Goal: Task Accomplishment & Management: Use online tool/utility

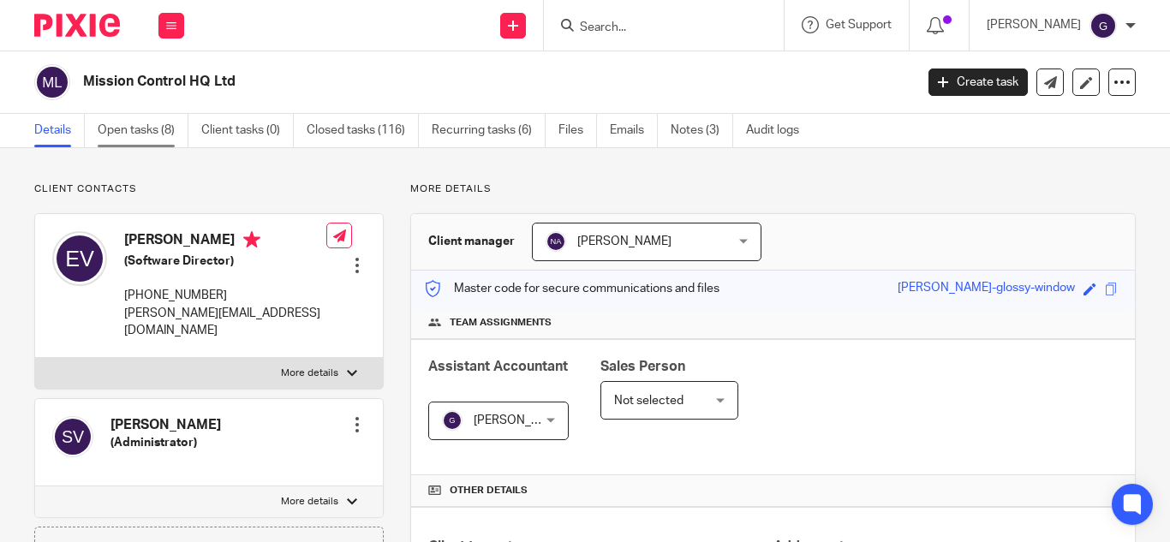
click at [158, 135] on link "Open tasks (8)" at bounding box center [143, 130] width 91 height 33
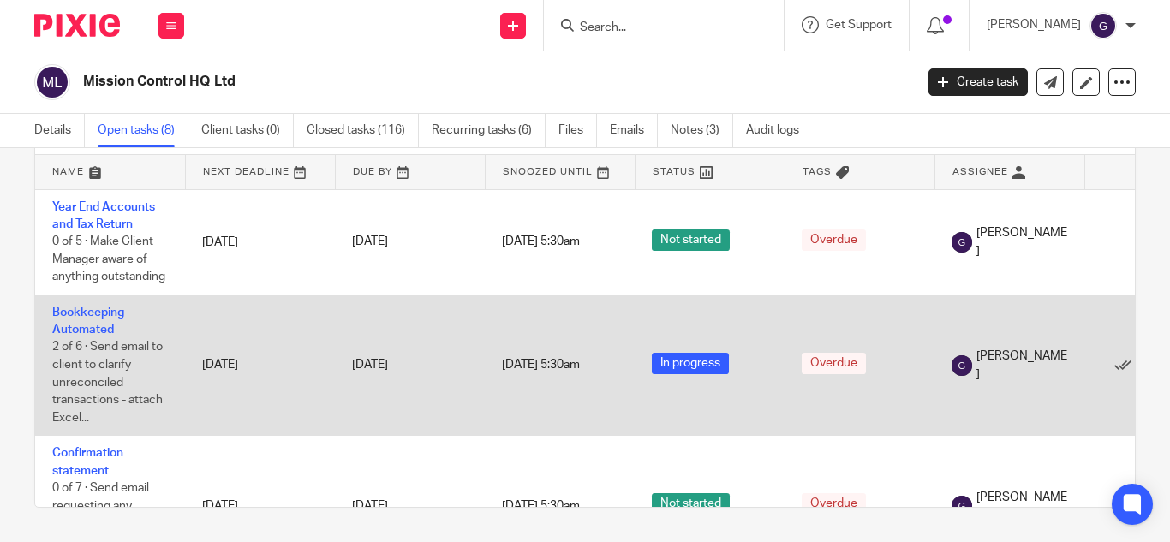
scroll to position [0, 138]
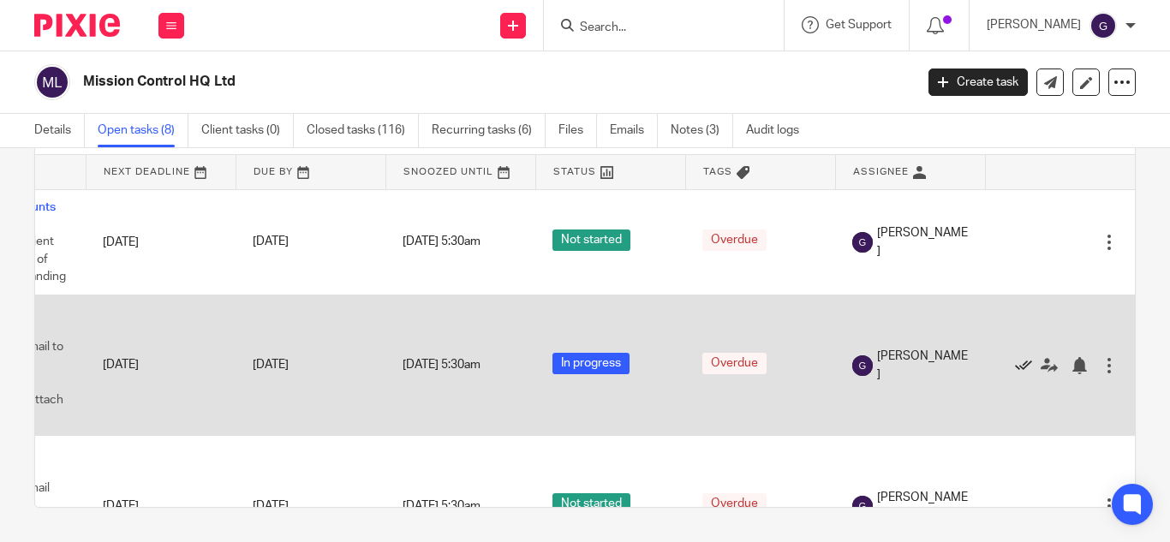
click at [1015, 360] on icon at bounding box center [1023, 365] width 17 height 17
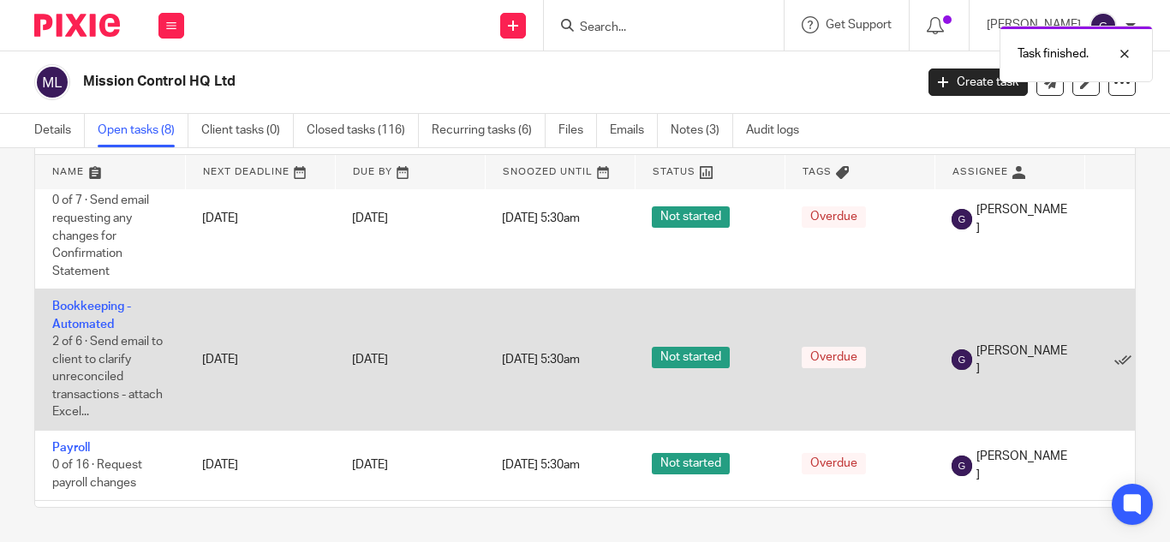
scroll to position [146, 138]
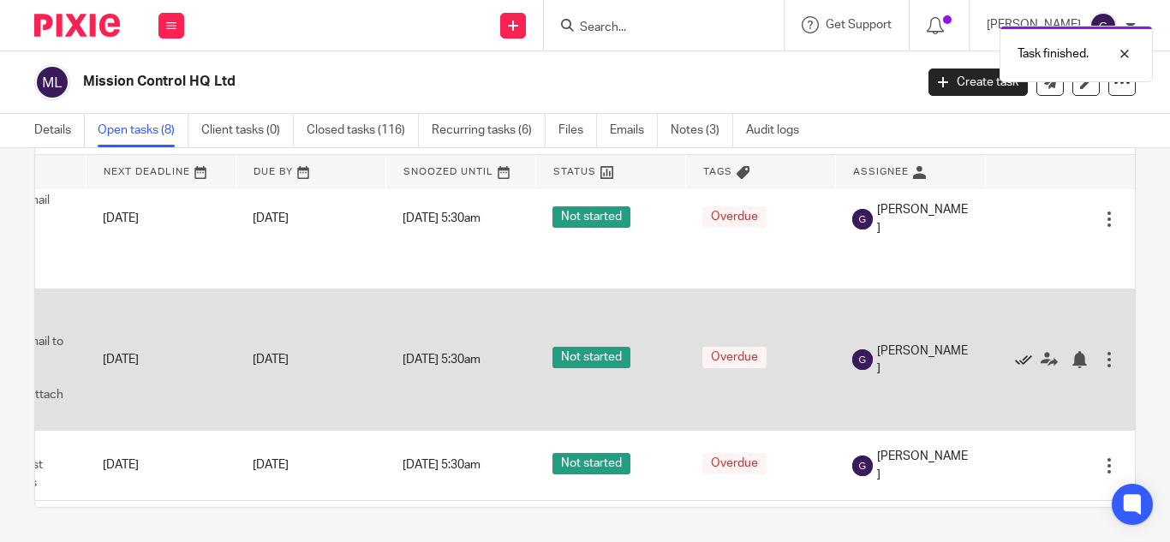
click at [1015, 359] on icon at bounding box center [1023, 359] width 17 height 17
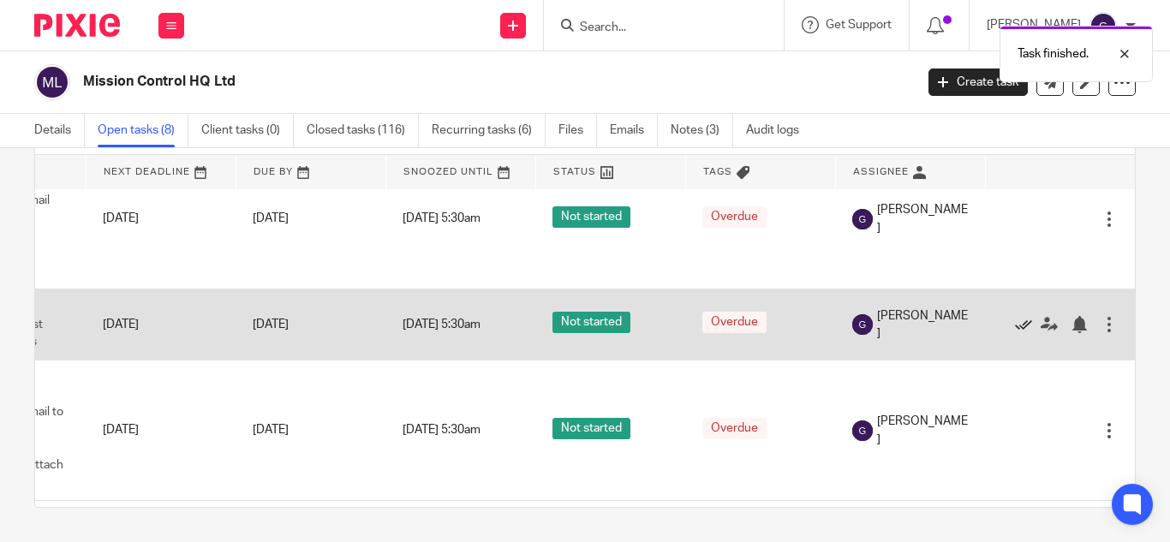
click at [1015, 321] on icon at bounding box center [1023, 324] width 17 height 17
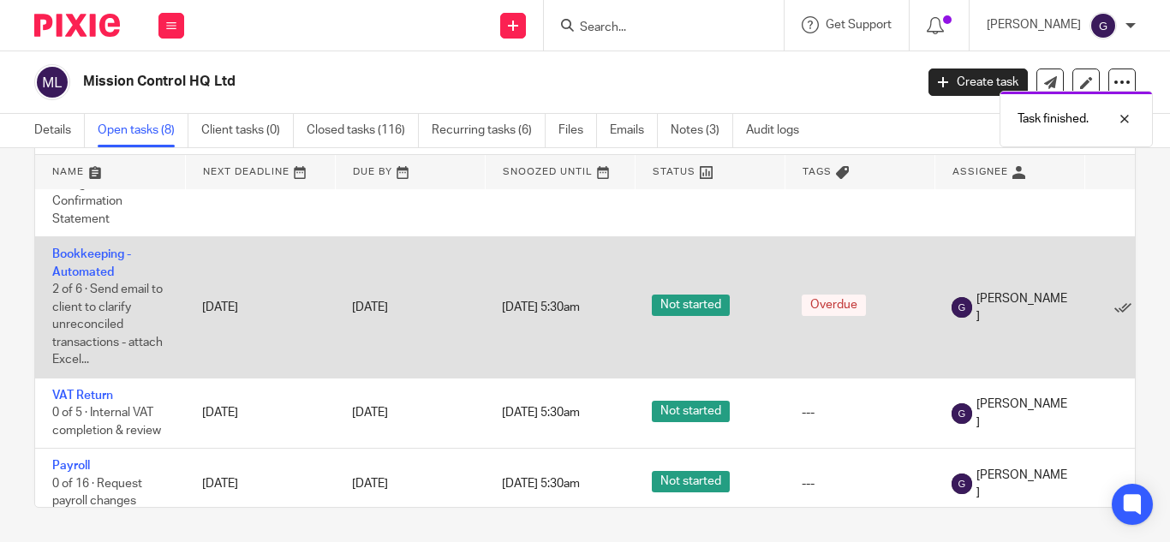
scroll to position [224, 0]
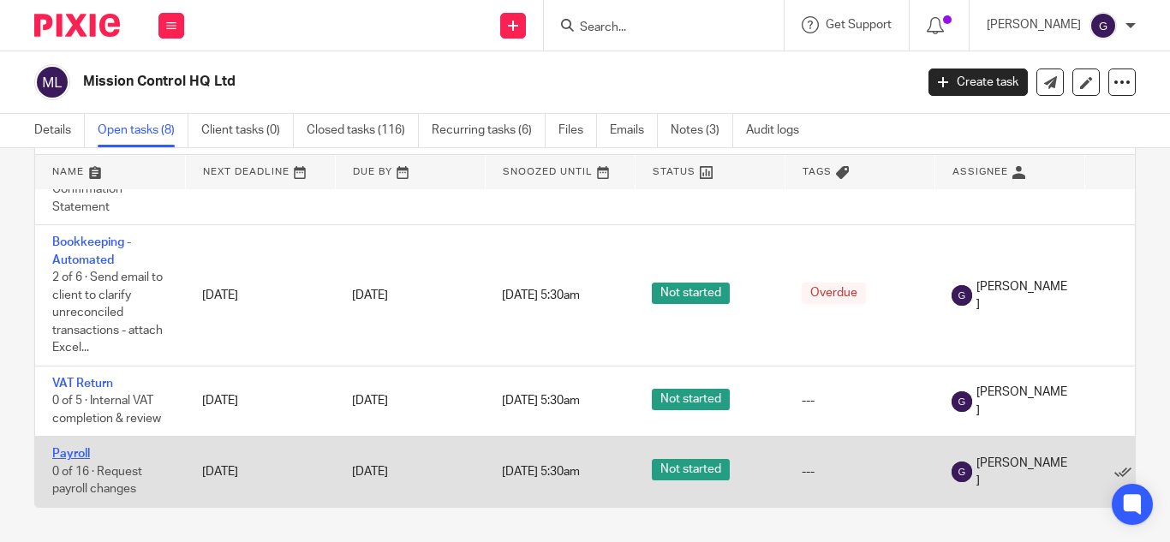
click at [73, 448] on link "Payroll" at bounding box center [71, 454] width 38 height 12
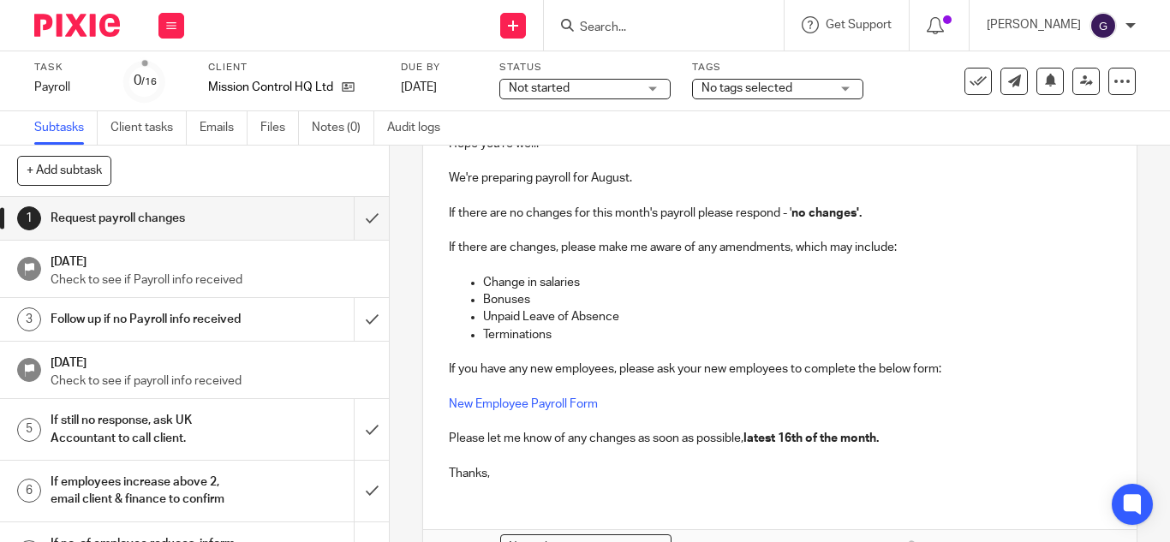
scroll to position [171, 0]
